Goal: Transaction & Acquisition: Purchase product/service

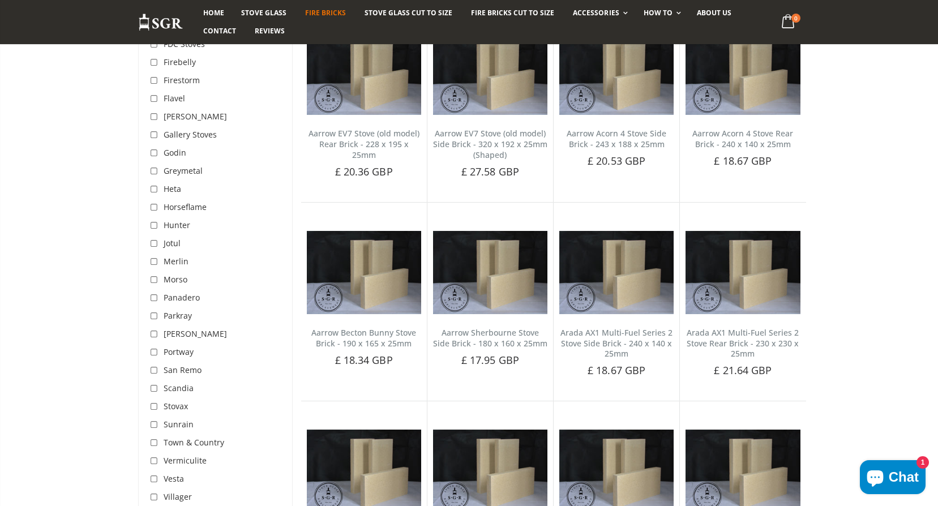
scroll to position [849, 0]
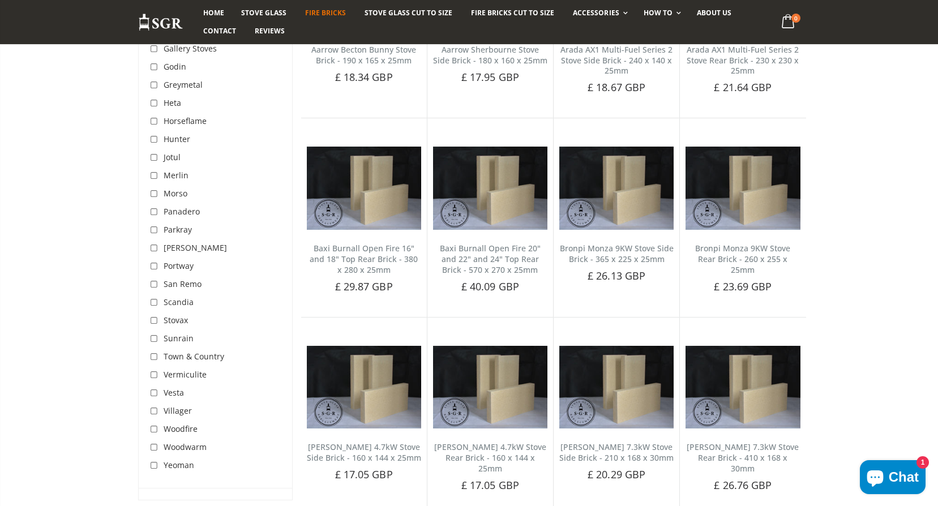
click at [154, 450] on input "checkbox" at bounding box center [155, 447] width 11 height 11
checkbox input "true"
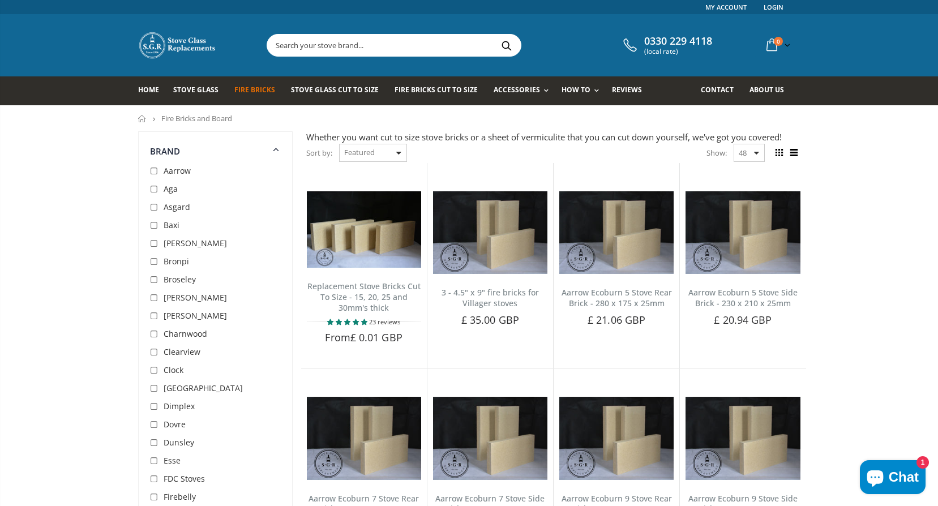
drag, startPoint x: 0, startPoint y: 0, endPoint x: 97, endPoint y: 276, distance: 292.3
click at [387, 281] on link "Replacement Stove Bricks Cut To Size - 15, 20, 25 and 30mm's thick" at bounding box center [363, 297] width 113 height 32
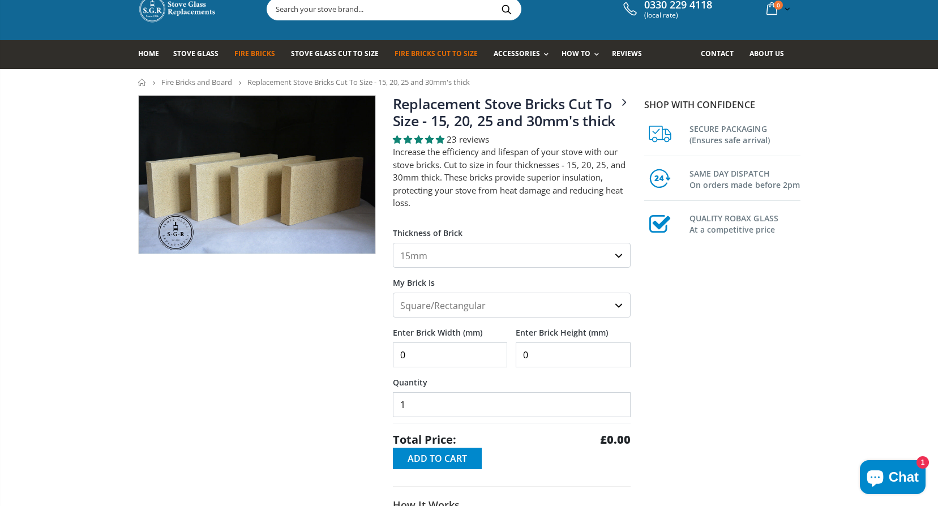
scroll to position [57, 0]
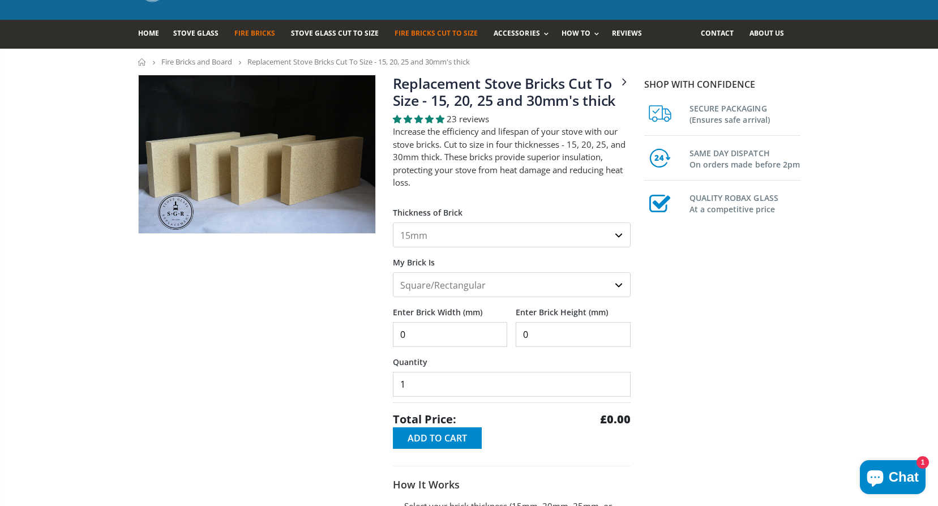
click at [494, 234] on select "15mm 20mm 25mm 30mm" at bounding box center [512, 234] width 238 height 25
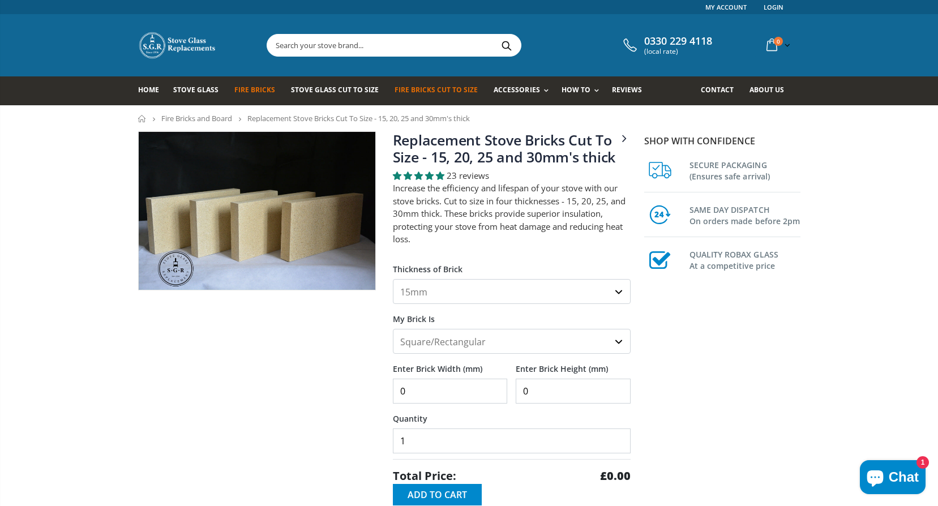
scroll to position [57, 0]
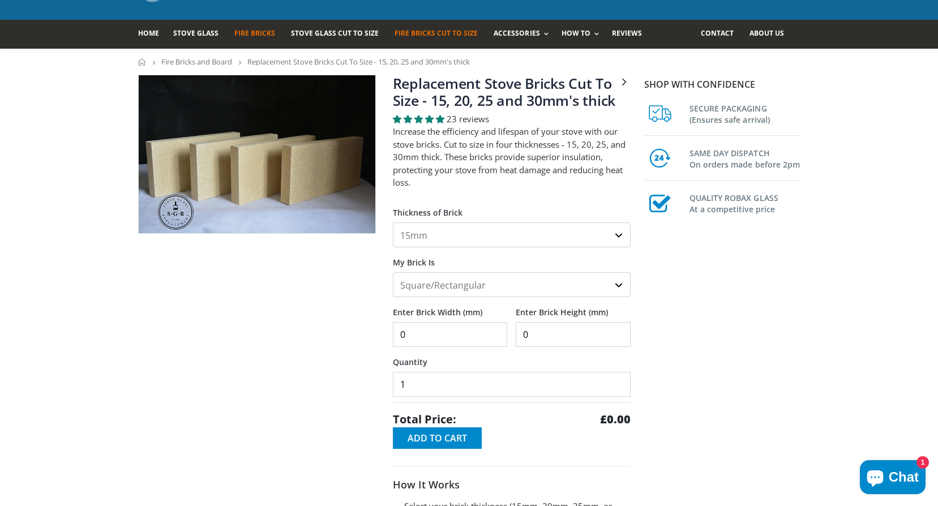
click at [439, 238] on select "15mm 20mm 25mm 30mm" at bounding box center [512, 234] width 238 height 25
click at [393, 222] on select "15mm 20mm 25mm 30mm" at bounding box center [512, 234] width 238 height 25
click at [461, 239] on select "15mm 20mm 25mm 30mm" at bounding box center [512, 234] width 238 height 25
select select "30mm"
click at [393, 222] on select "15mm 20mm 25mm 30mm" at bounding box center [512, 234] width 238 height 25
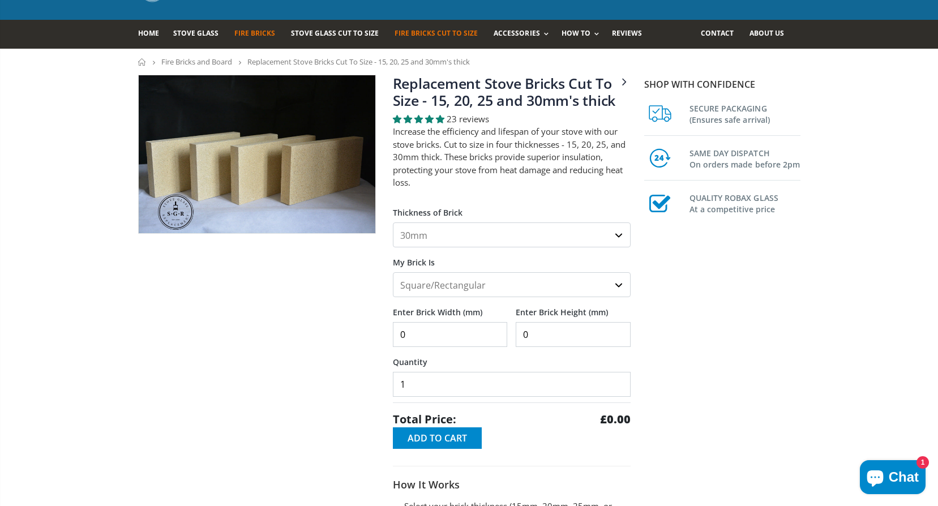
drag, startPoint x: 477, startPoint y: 332, endPoint x: 310, endPoint y: 314, distance: 167.9
click at [354, 321] on div "3 - 4.5" x 9" fire bricks for Villager stoves Replacement Stove Bricks Cut To S…" at bounding box center [384, 354] width 509 height 559
type input "478"
drag, startPoint x: 560, startPoint y: 344, endPoint x: 350, endPoint y: 334, distance: 209.6
click at [458, 339] on div "Enter Brick Width (mm) 478 Enter Brick Height (mm) 0" at bounding box center [512, 322] width 238 height 50
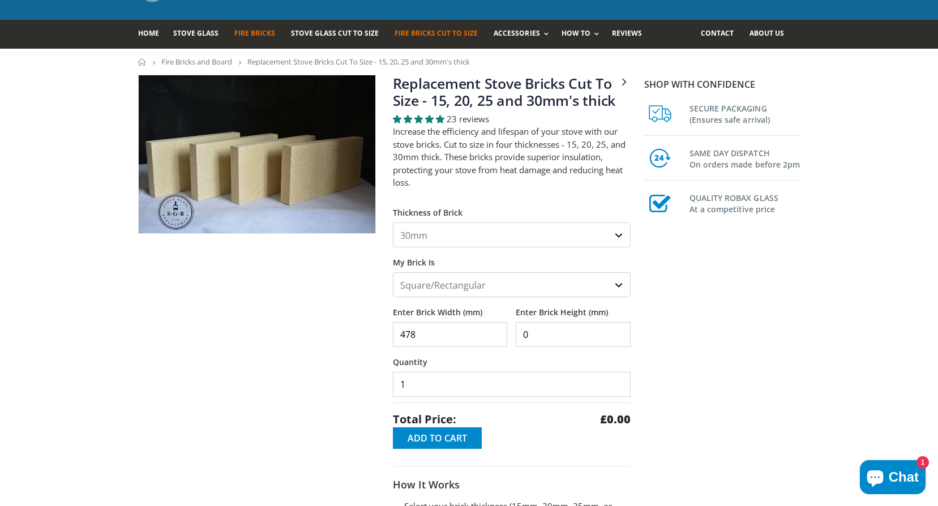
click at [355, 334] on div "3 - 4.5" x 9" fire bricks for Villager stoves Replacement Stove Bricks Cut To S…" at bounding box center [384, 354] width 509 height 559
click at [551, 332] on input "0" at bounding box center [573, 334] width 115 height 25
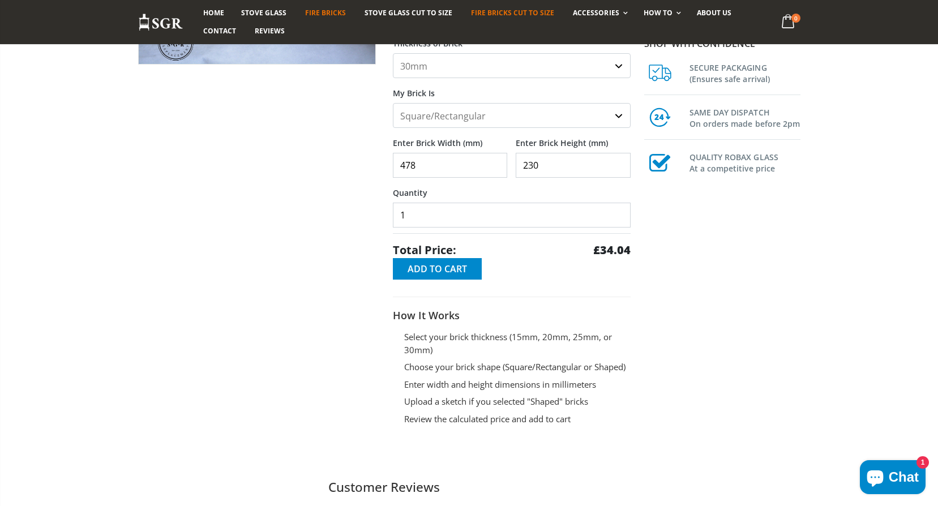
scroll to position [226, 0]
type input "230"
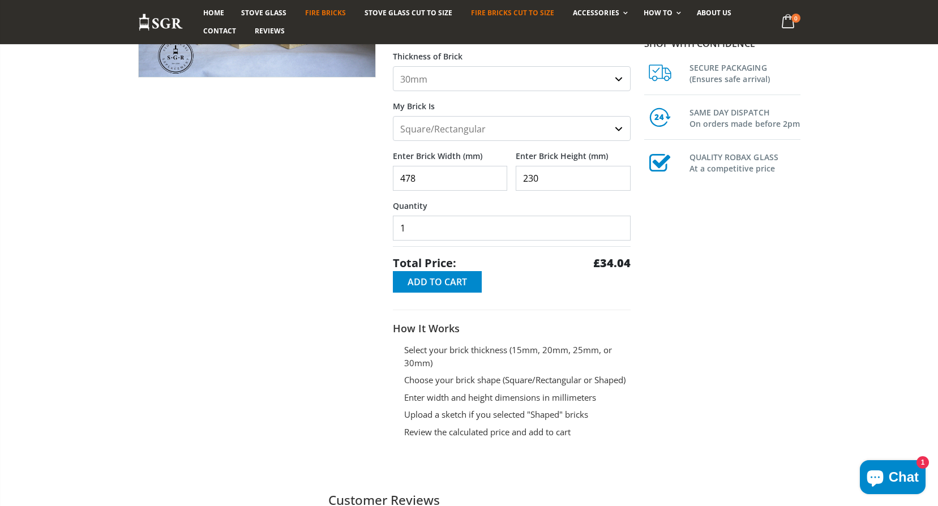
scroll to position [113, 0]
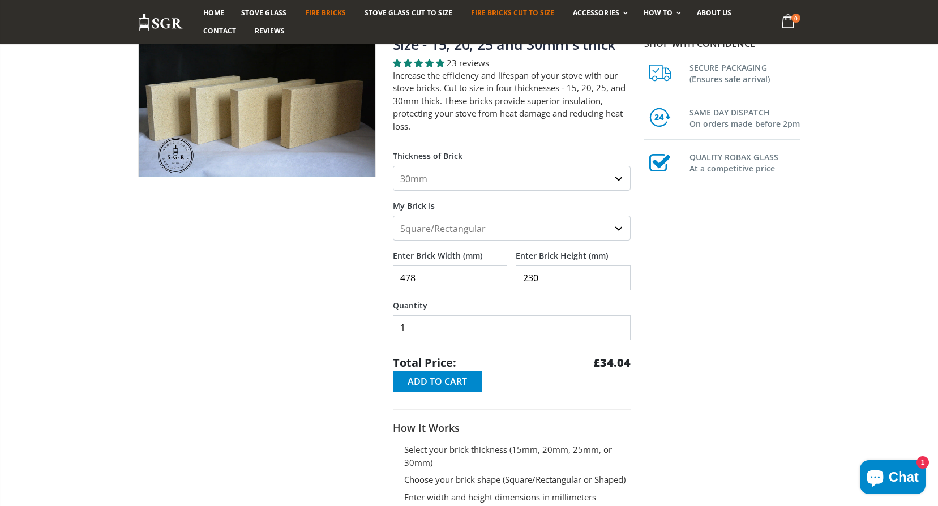
click at [431, 379] on span "Add to Cart" at bounding box center [436, 381] width 59 height 12
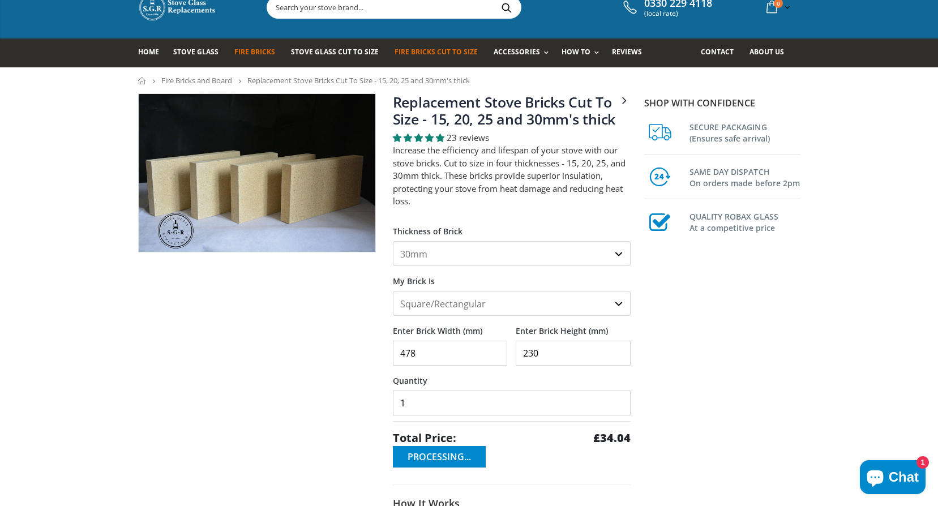
scroll to position [57, 0]
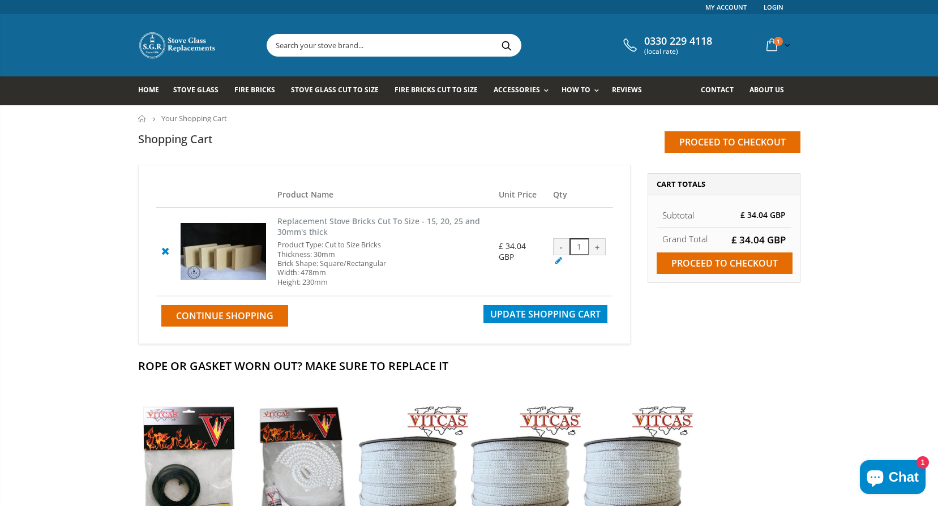
click at [247, 314] on span "Continue Shopping" at bounding box center [224, 316] width 97 height 12
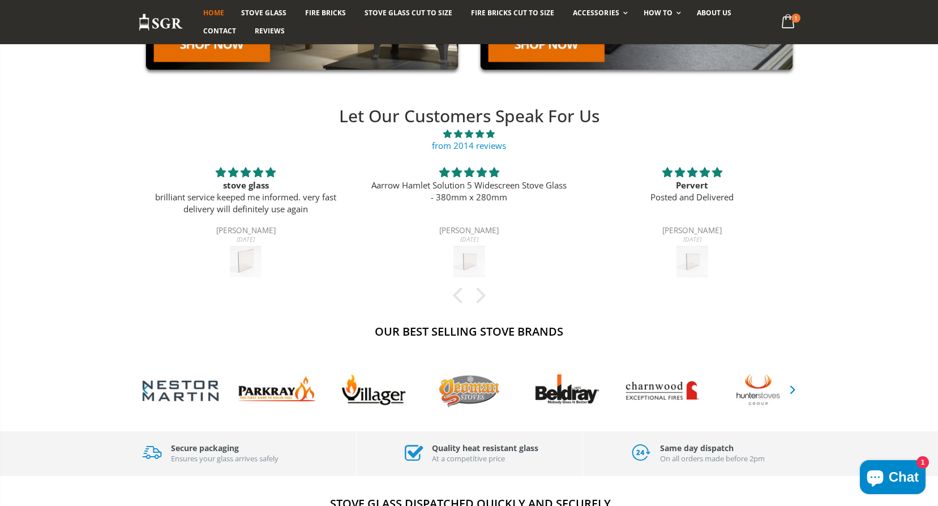
scroll to position [170, 0]
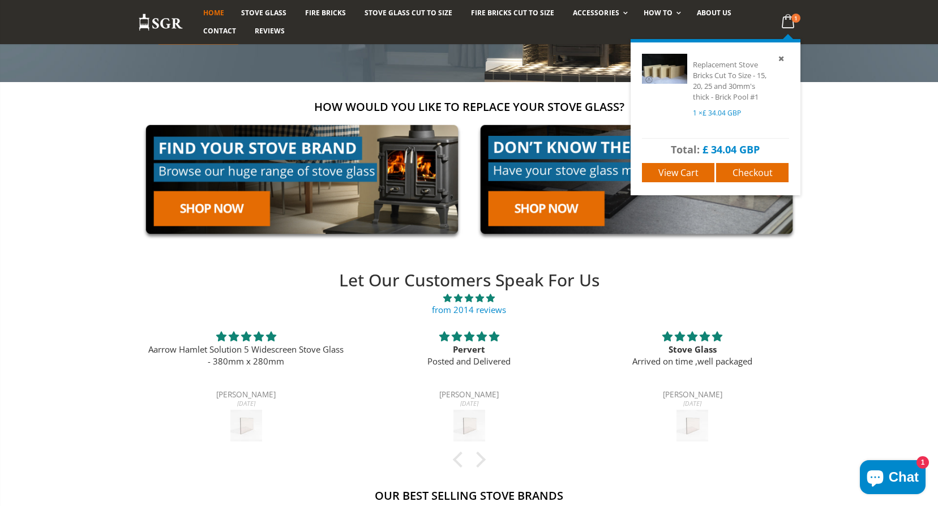
click at [677, 173] on span "View cart" at bounding box center [678, 172] width 40 height 12
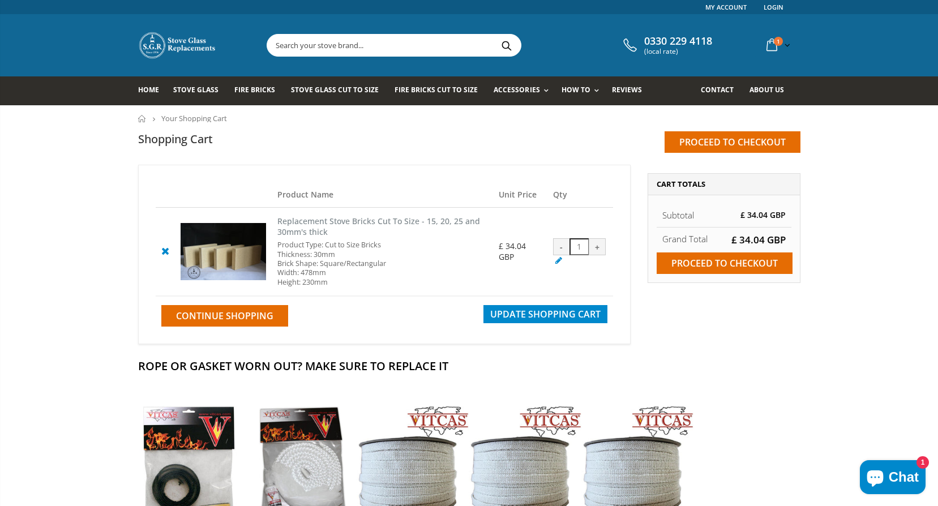
click at [709, 261] on input "Proceed to checkout" at bounding box center [724, 263] width 136 height 22
